Goal: Check status: Check status

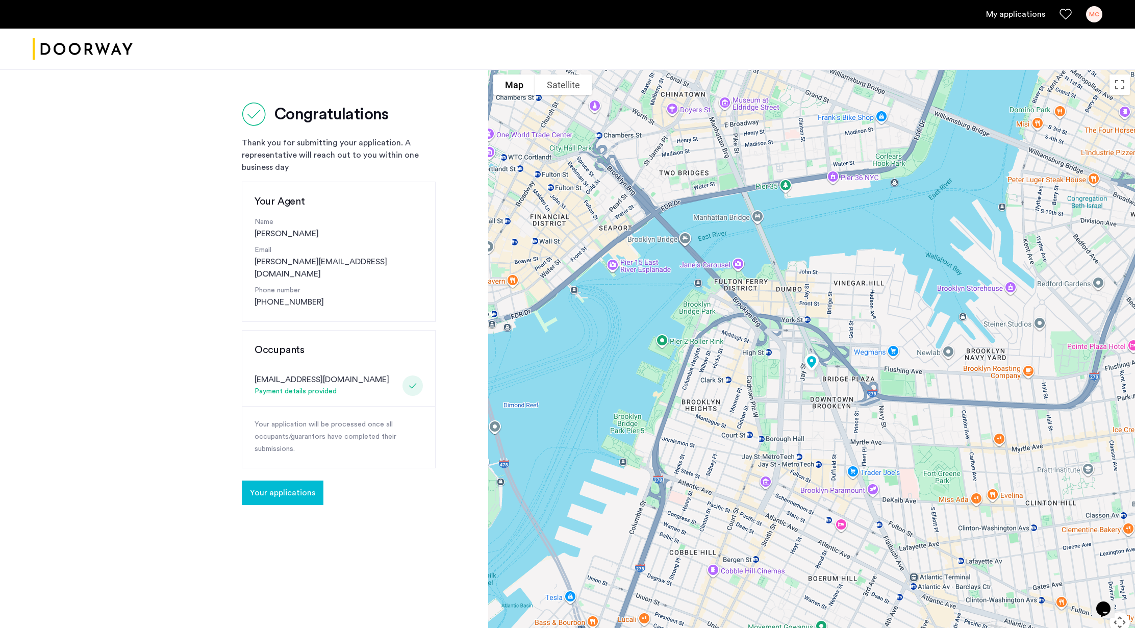
click at [276, 487] on span "Your applications" at bounding box center [282, 493] width 65 height 12
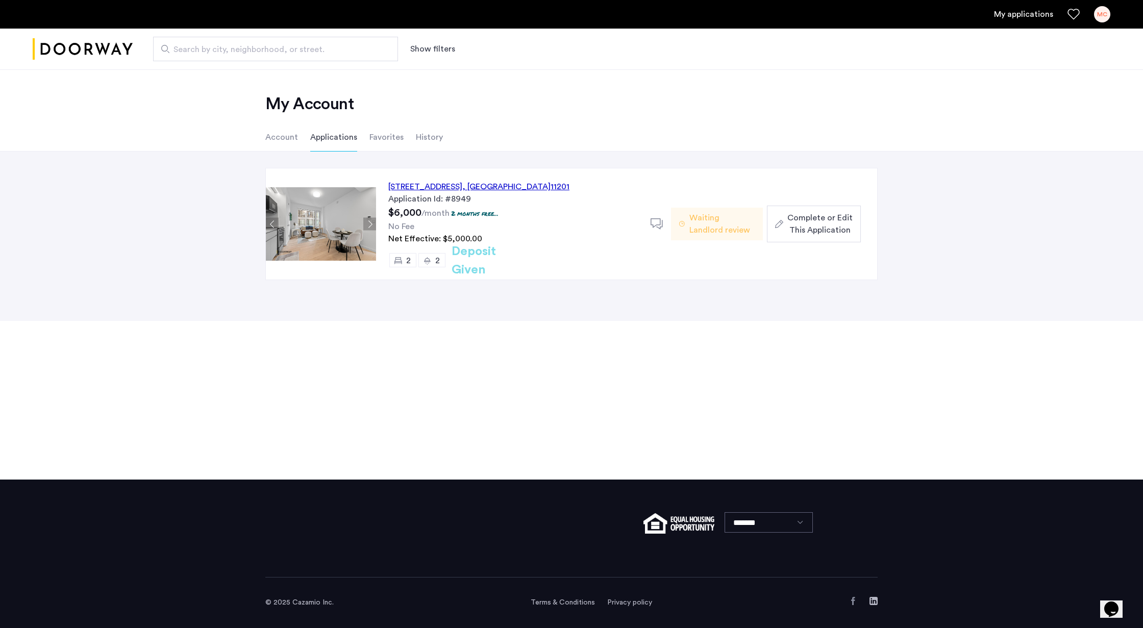
click at [370, 221] on button "Next apartment" at bounding box center [369, 224] width 13 height 13
